Goal: Task Accomplishment & Management: Manage account settings

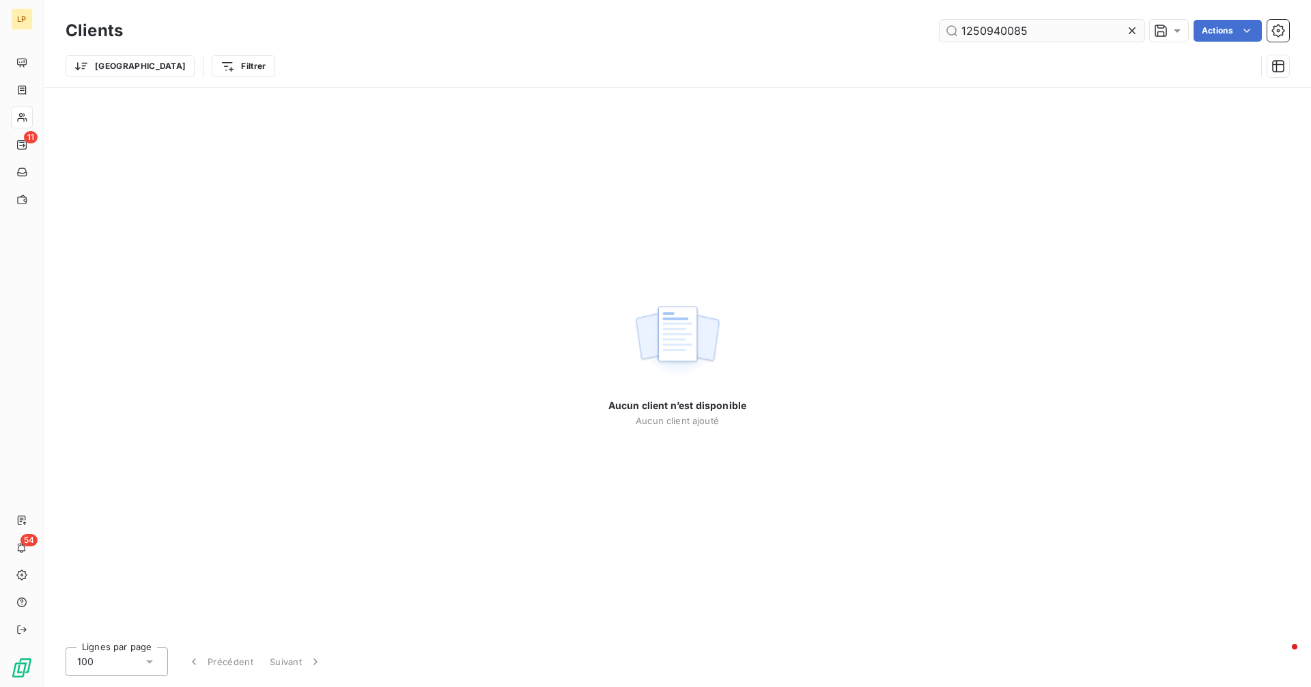
click at [1059, 41] on input "1250940085" at bounding box center [1041, 31] width 205 height 22
click at [1056, 40] on input "1250940085" at bounding box center [1041, 31] width 205 height 22
click at [1045, 33] on input "1250940085" at bounding box center [1041, 31] width 205 height 22
click at [1042, 33] on input "1250940085" at bounding box center [1041, 31] width 205 height 22
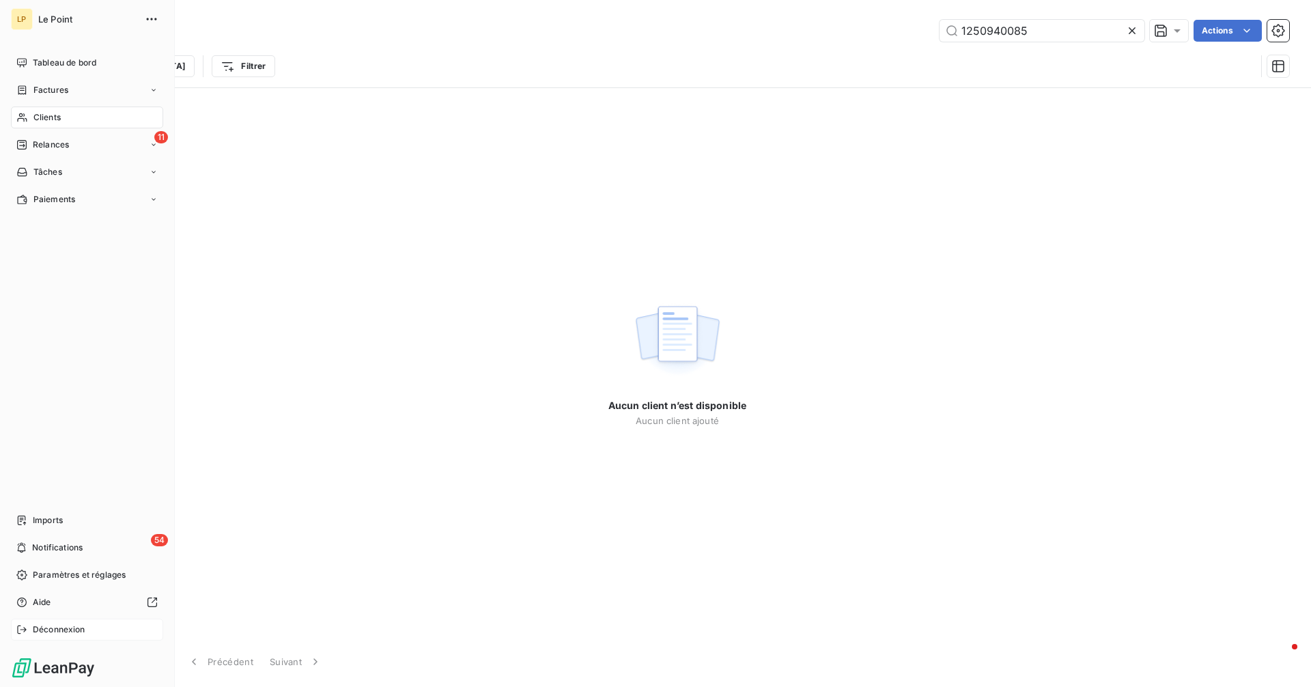
click at [39, 634] on span "Déconnexion" at bounding box center [59, 629] width 53 height 12
